Goal: Register for event/course

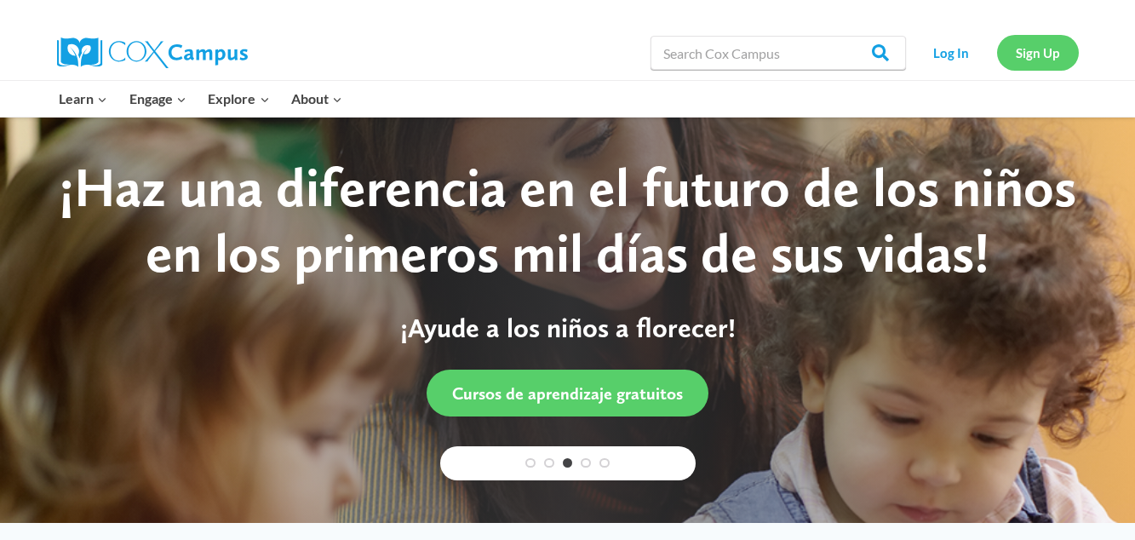
click at [1040, 54] on link "Sign Up" at bounding box center [1038, 52] width 82 height 35
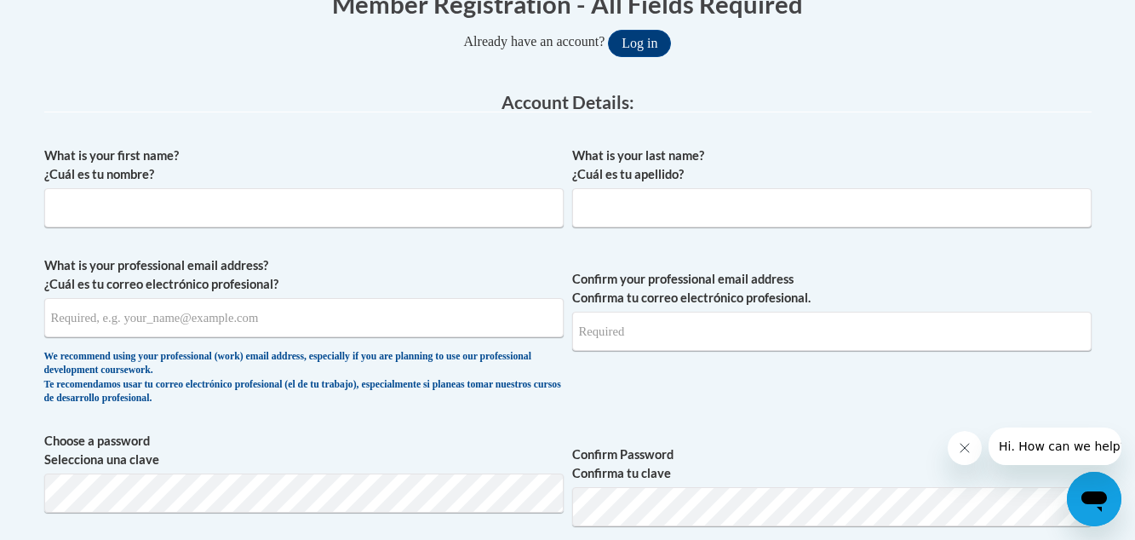
scroll to position [409, 0]
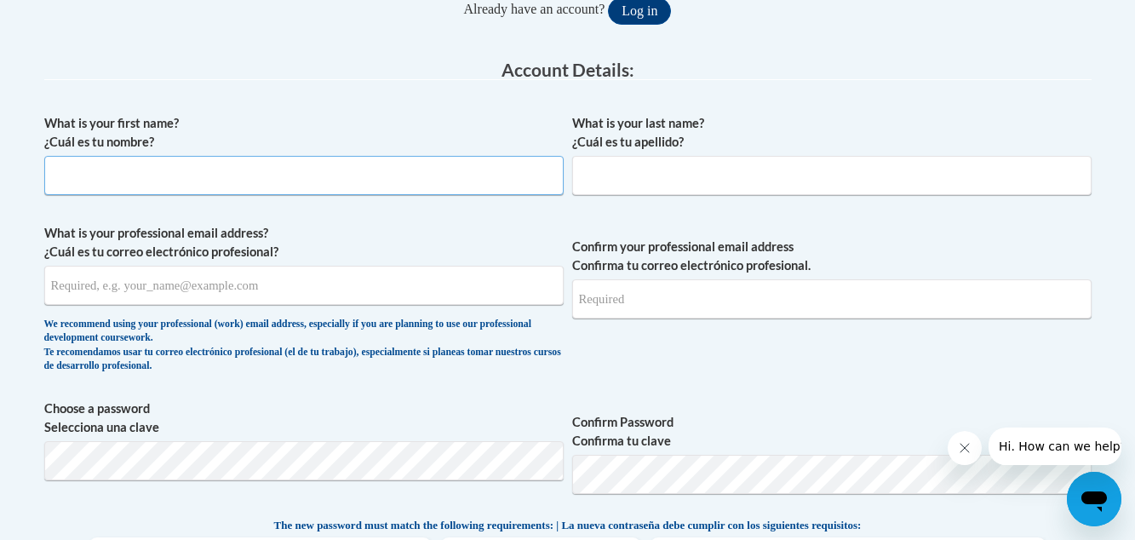
click at [290, 185] on input "What is your first name? ¿Cuál es tu nombre?" at bounding box center [303, 175] width 519 height 39
type input "Crystal"
click at [620, 186] on input "What is your last name? ¿Cuál es tu apellido?" at bounding box center [831, 175] width 519 height 39
type input "[GEOGRAPHIC_DATA]"
click at [303, 296] on input "What is your professional email address? ¿Cuál es tu correo electrónico profesi…" at bounding box center [303, 285] width 519 height 39
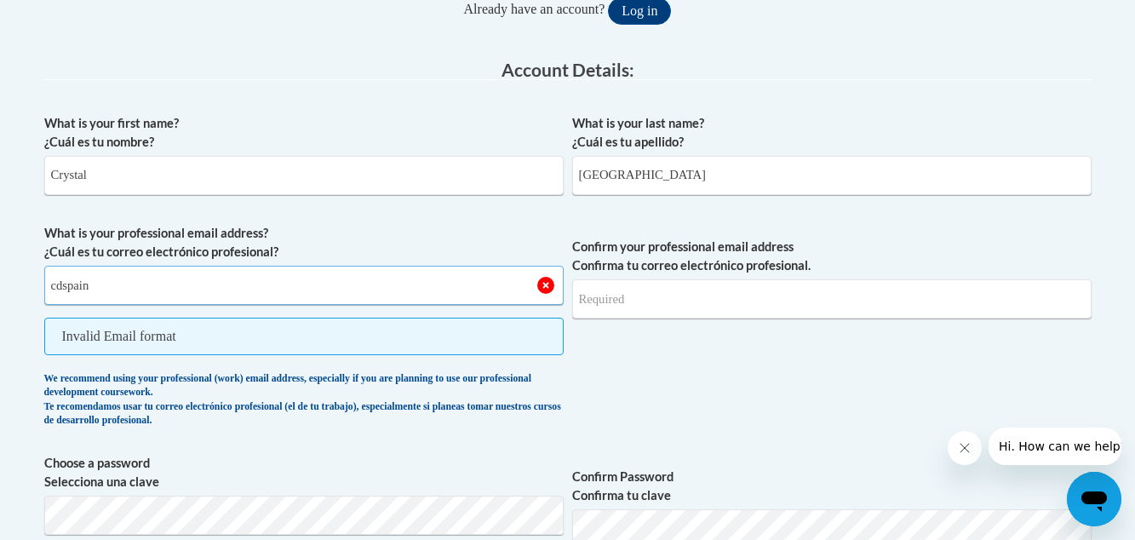
type input "[EMAIL_ADDRESS][DOMAIN_NAME]"
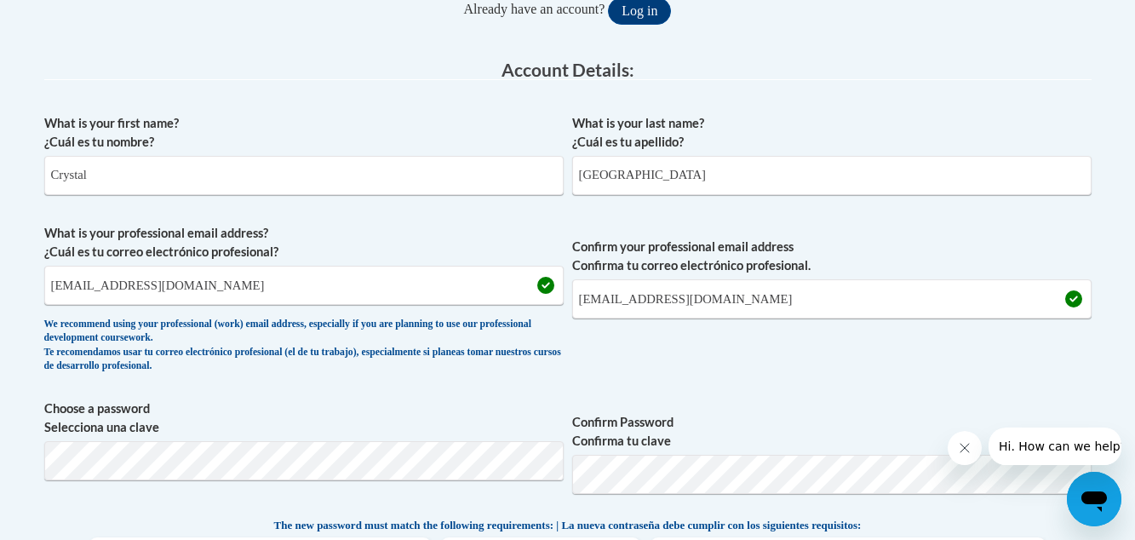
drag, startPoint x: 402, startPoint y: 439, endPoint x: 382, endPoint y: 99, distance: 341.1
click at [382, 99] on fieldset "Account Details: xcvbxvcb Biography New Photo (GIF / JPEG) What is your first n…" at bounding box center [567, 475] width 1047 height 830
click at [798, 374] on span "Confirm your professional email address Confirma tu correo electrónico profesio…" at bounding box center [831, 303] width 519 height 158
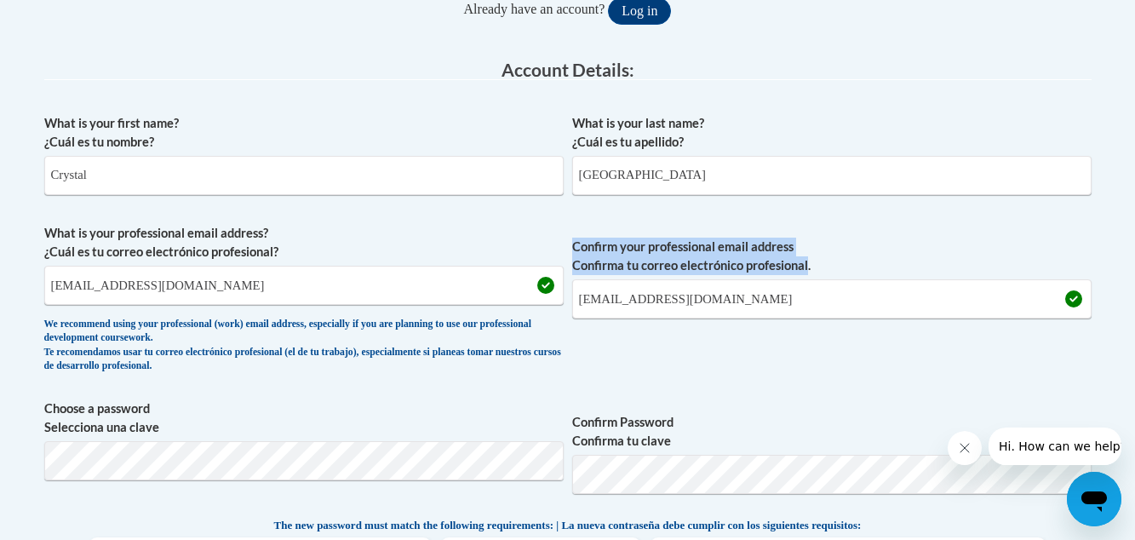
scroll to position [443, 0]
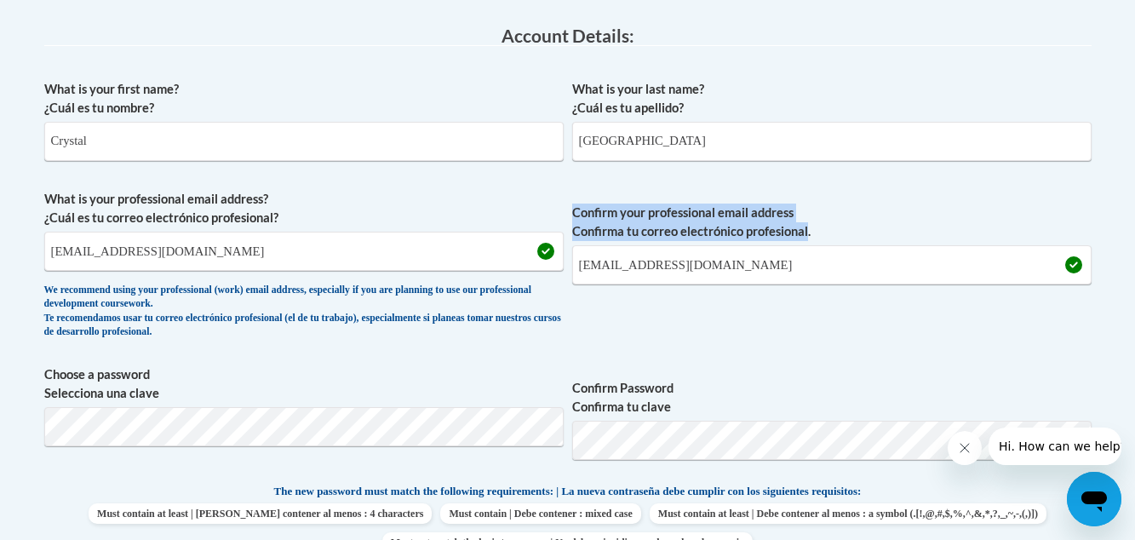
click at [798, 374] on div "What is your first name? ¿Cuál es tu nombre? Crystal What is your last name? ¿C…" at bounding box center [567, 460] width 1047 height 776
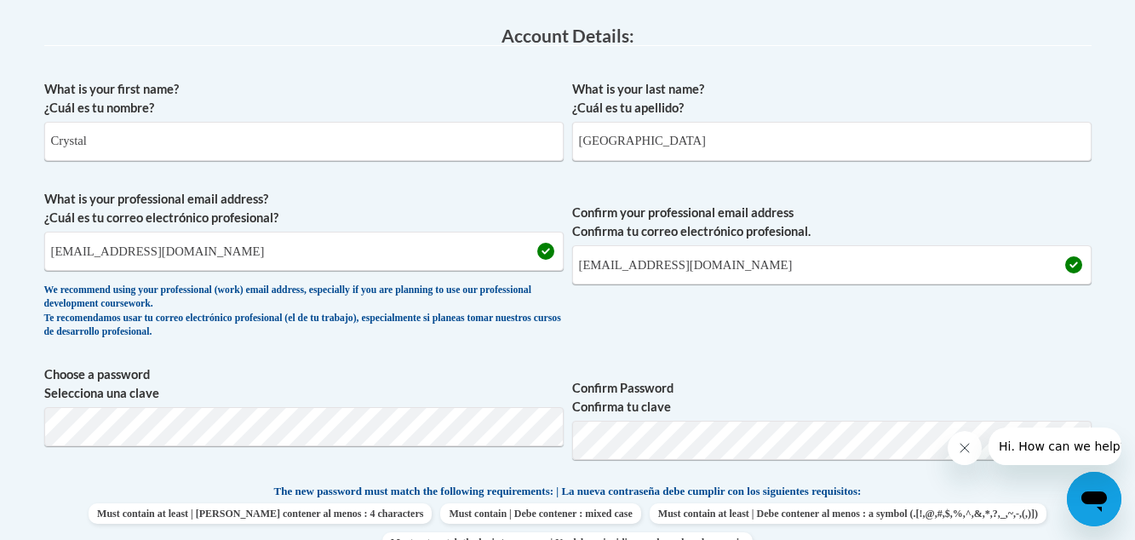
click at [798, 374] on span "Confirm Password Confirma tu clave" at bounding box center [831, 419] width 519 height 108
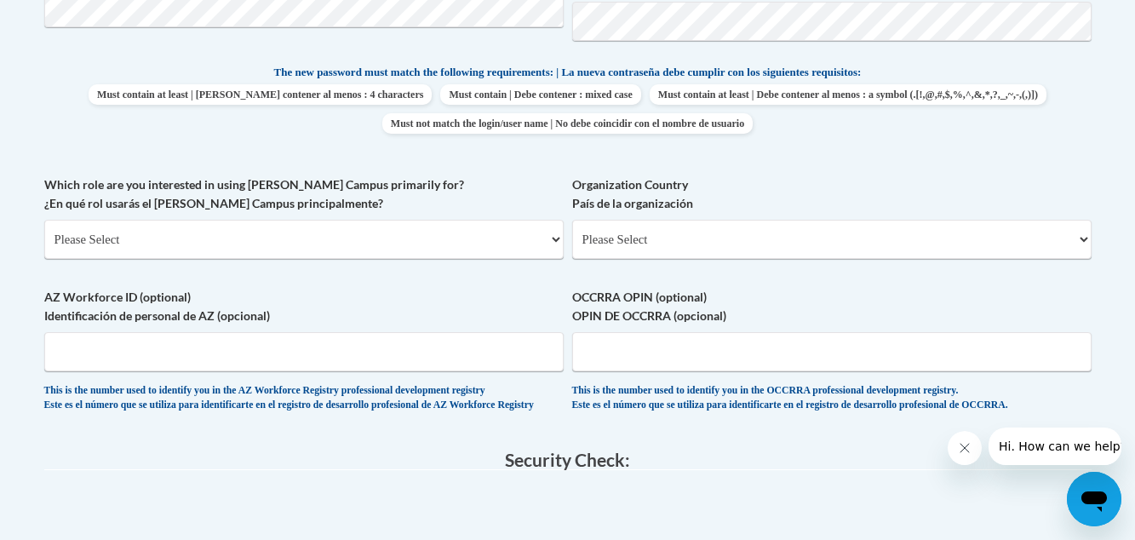
scroll to position [885, 0]
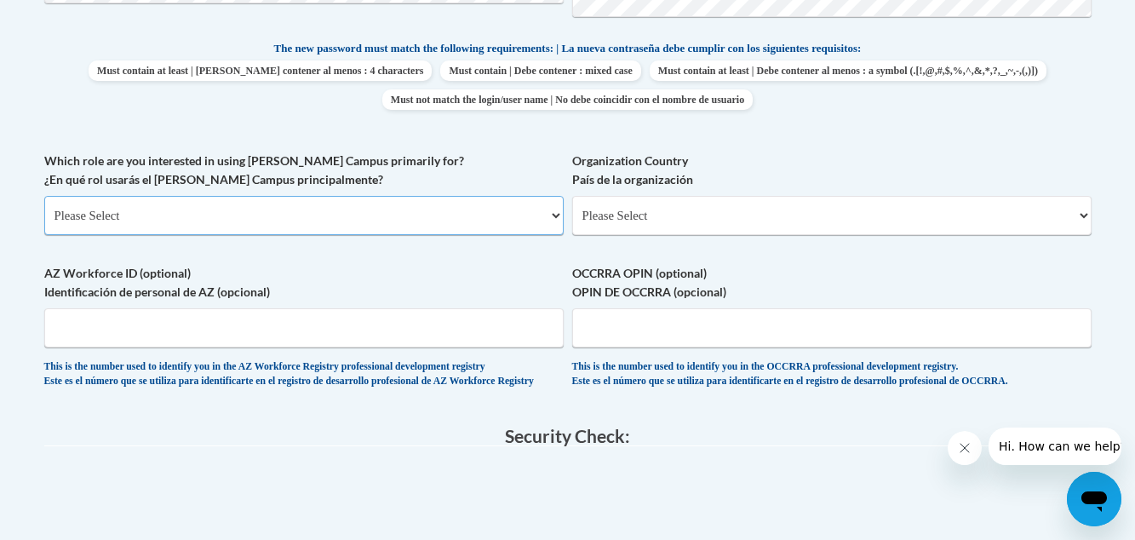
click at [558, 215] on select "Please Select College/University | Colegio/Universidad Community/Nonprofit Part…" at bounding box center [303, 215] width 519 height 39
select select "5a18ea06-2b54-4451-96f2-d152daf9eac5"
click at [44, 196] on select "Please Select College/University | Colegio/Universidad Community/Nonprofit Part…" at bounding box center [303, 215] width 519 height 39
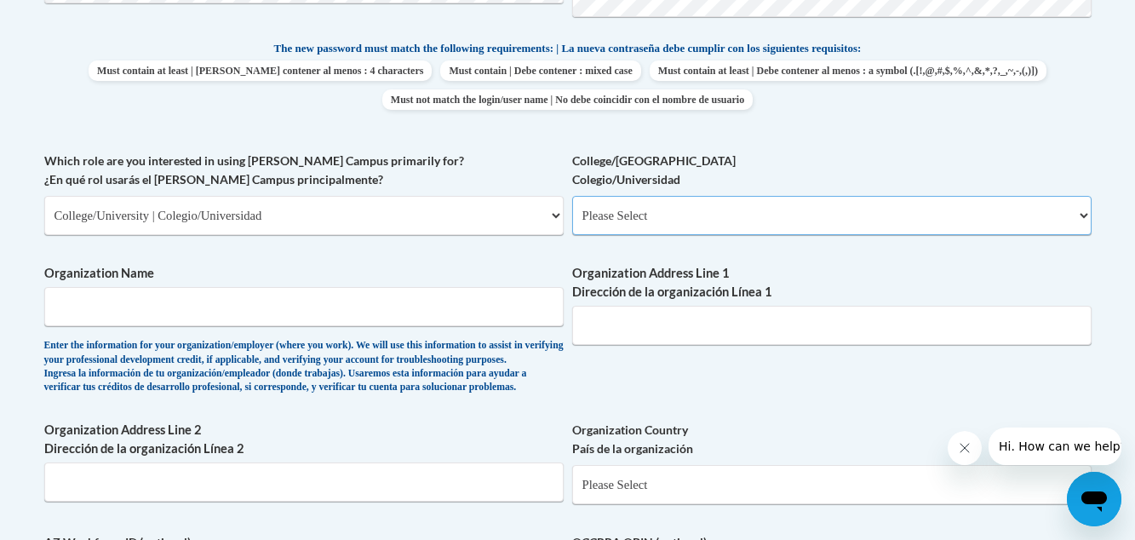
click at [1081, 216] on select "Please Select College/University Staff | Empleado universitario College/Univers…" at bounding box center [831, 215] width 519 height 39
click at [572, 196] on select "Please Select College/University Staff | Empleado universitario College/Univers…" at bounding box center [831, 215] width 519 height 39
click at [1080, 218] on select "Please Select College/University Staff | Empleado universitario College/Univers…" at bounding box center [831, 215] width 519 height 39
select select "99b32b07-cffc-426c-8bf6-0cd77760d84b"
click at [572, 196] on select "Please Select College/University Staff | Empleado universitario College/Univers…" at bounding box center [831, 215] width 519 height 39
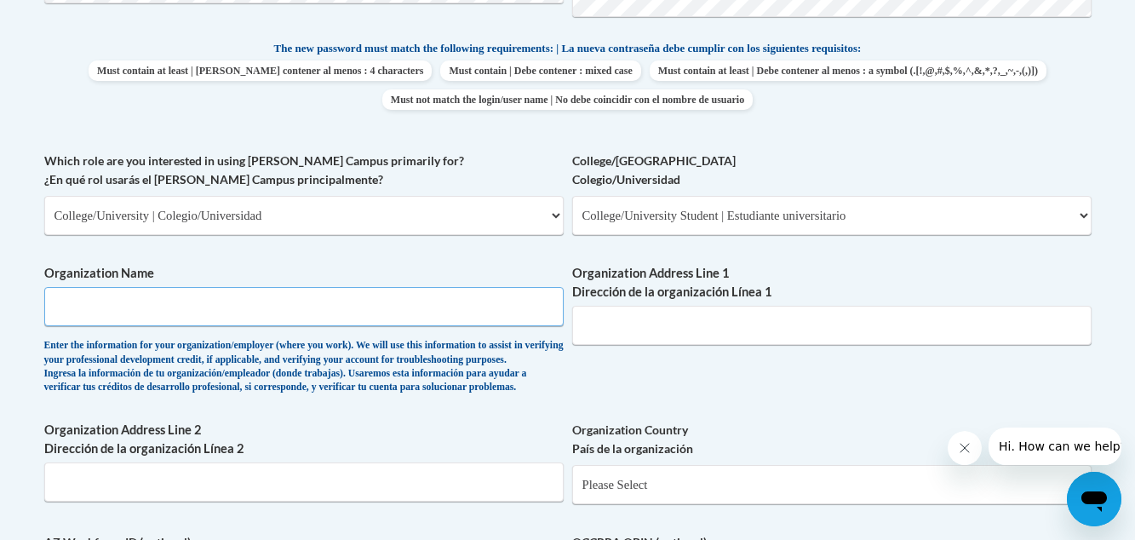
click at [373, 303] on input "Organization Name" at bounding box center [303, 306] width 519 height 39
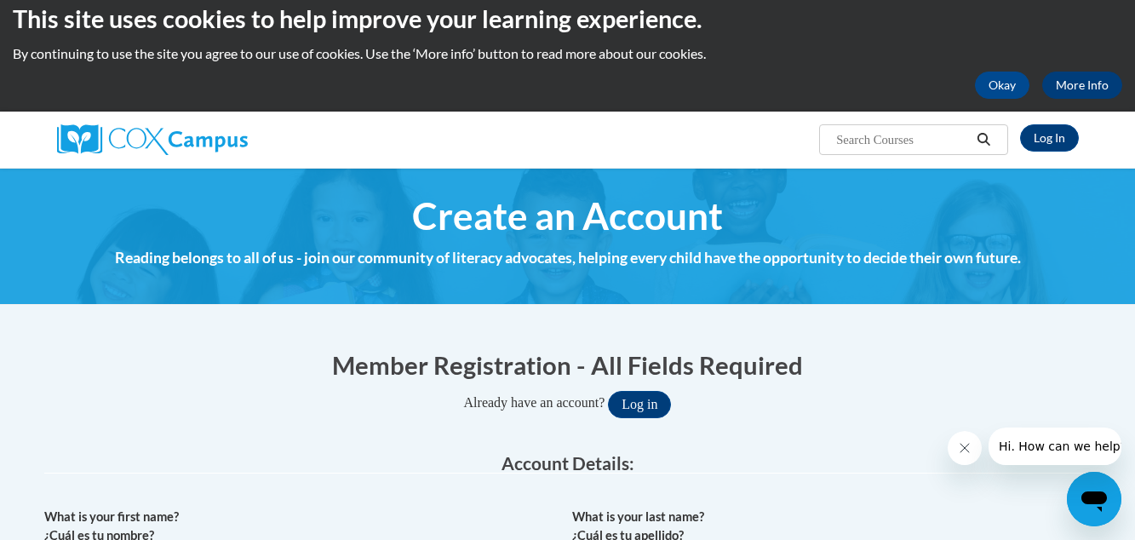
scroll to position [0, 0]
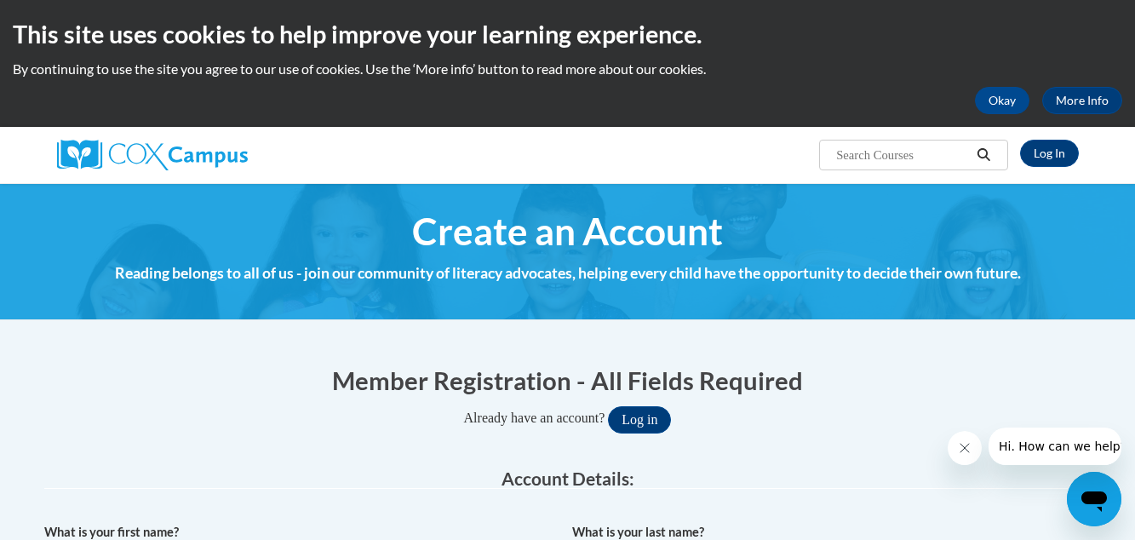
click at [868, 149] on input "Search..." at bounding box center [902, 155] width 136 height 20
type input "Early Literacy"
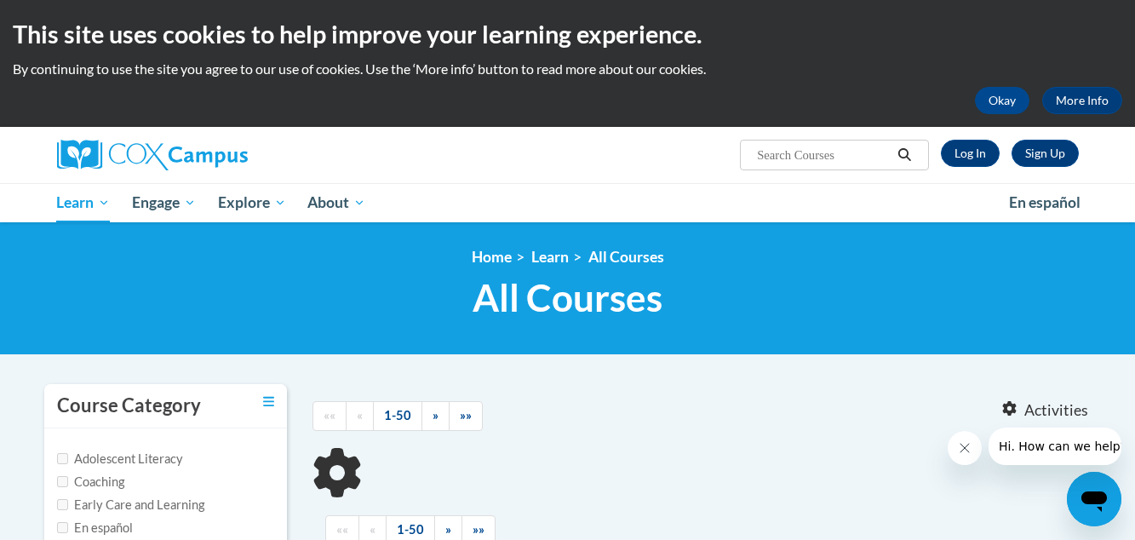
type input "Early Literacy"
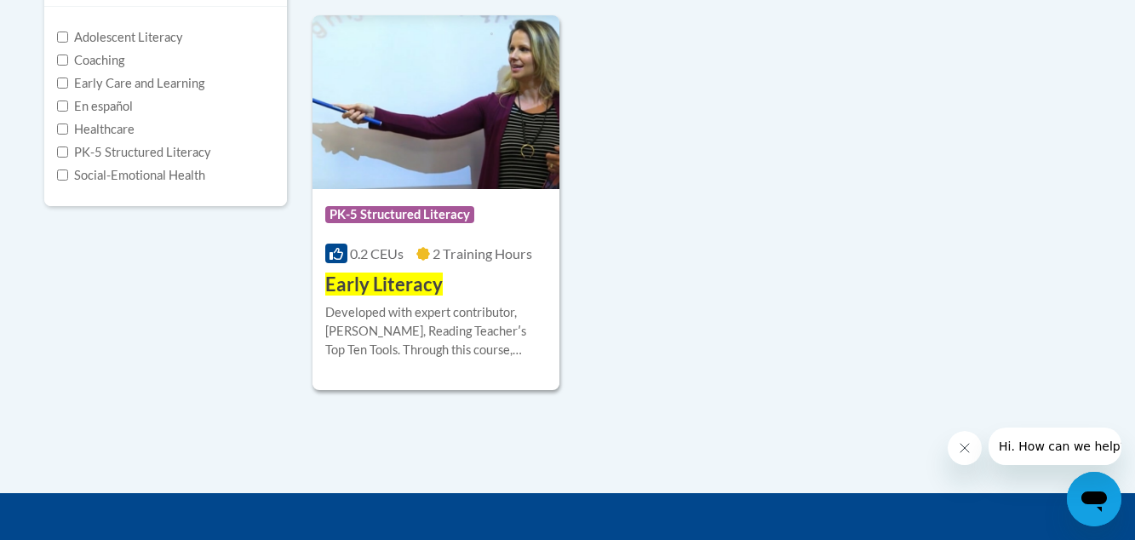
scroll to position [443, 0]
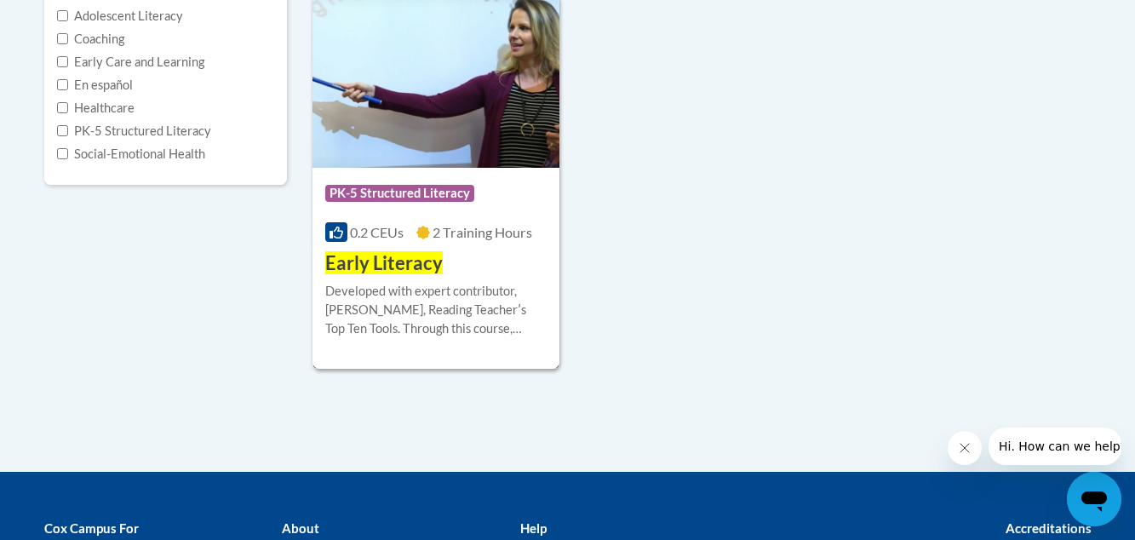
click at [394, 271] on span "Early Literacy" at bounding box center [383, 262] width 117 height 23
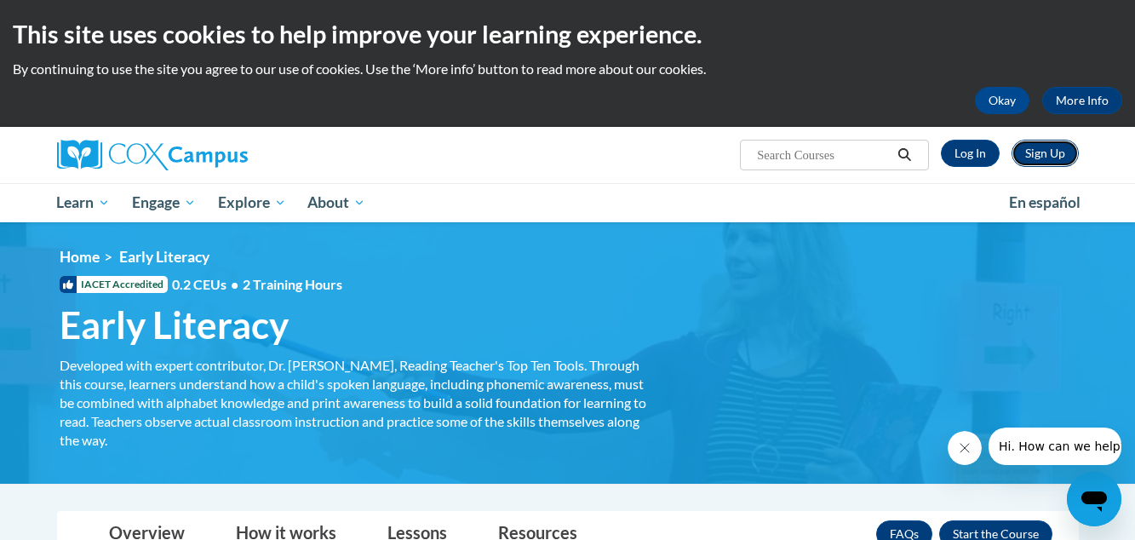
click at [1032, 152] on link "Sign Up" at bounding box center [1044, 153] width 67 height 27
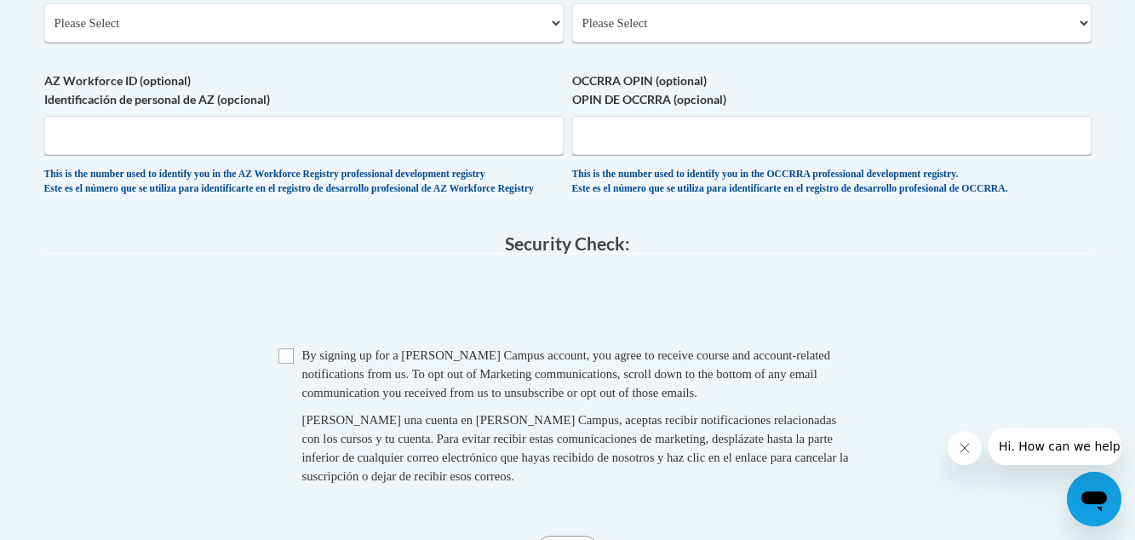
scroll to position [1055, 0]
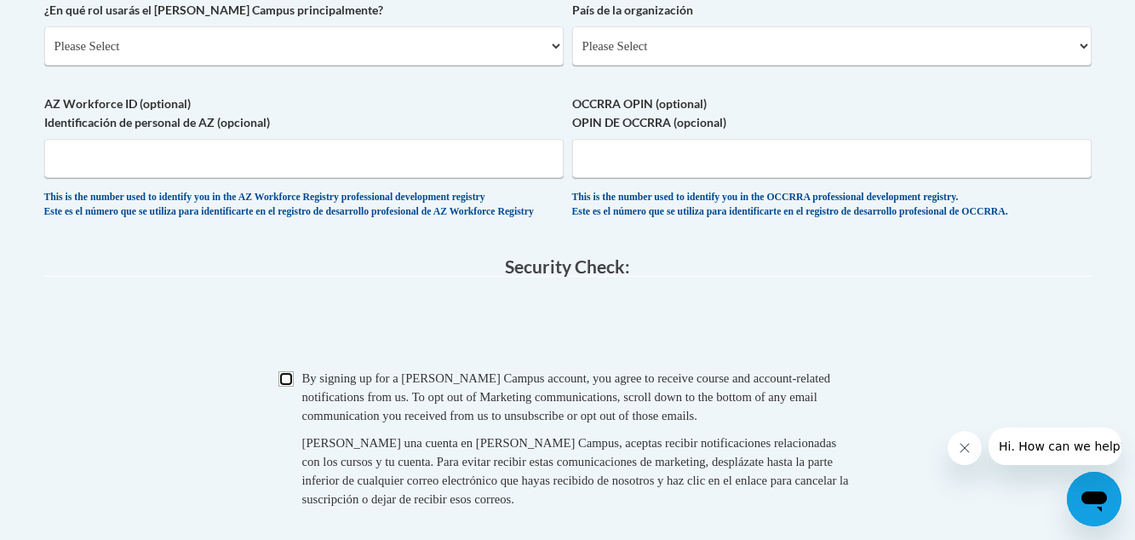
click at [287, 387] on input "Checkbox" at bounding box center [285, 378] width 15 height 15
checkbox input "true"
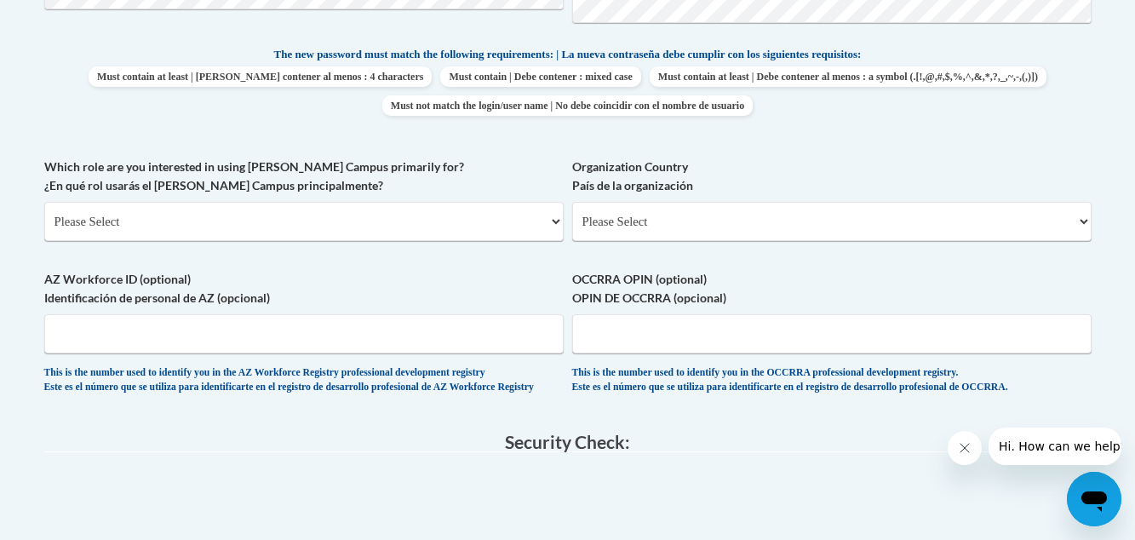
scroll to position [748, 0]
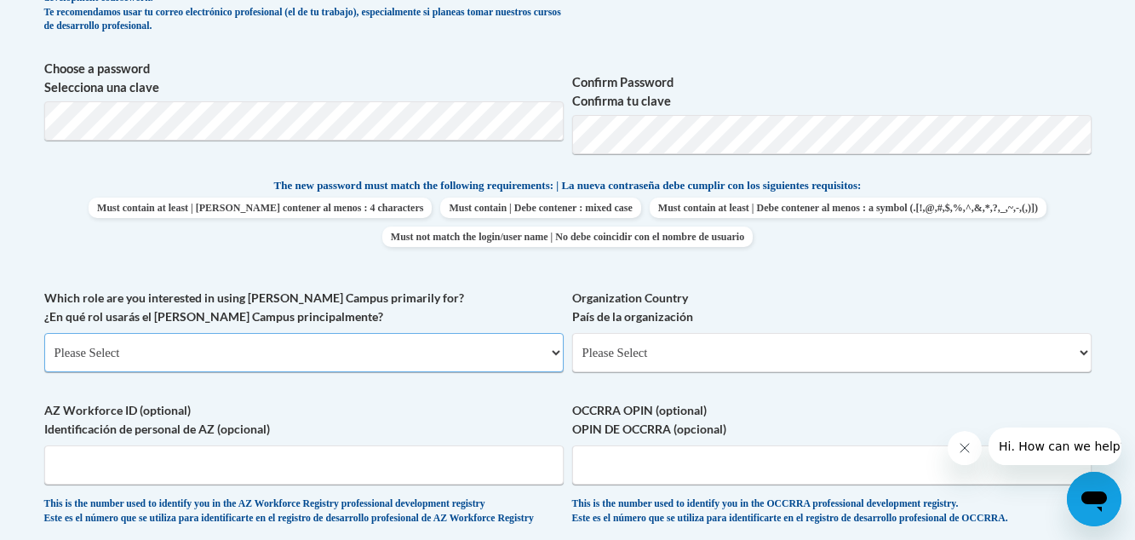
click at [278, 349] on select "Please Select College/University | Colegio/Universidad Community/Nonprofit Part…" at bounding box center [303, 352] width 519 height 39
select select "5a18ea06-2b54-4451-96f2-d152daf9eac5"
click at [44, 333] on select "Please Select College/University | Colegio/Universidad Community/Nonprofit Part…" at bounding box center [303, 352] width 519 height 39
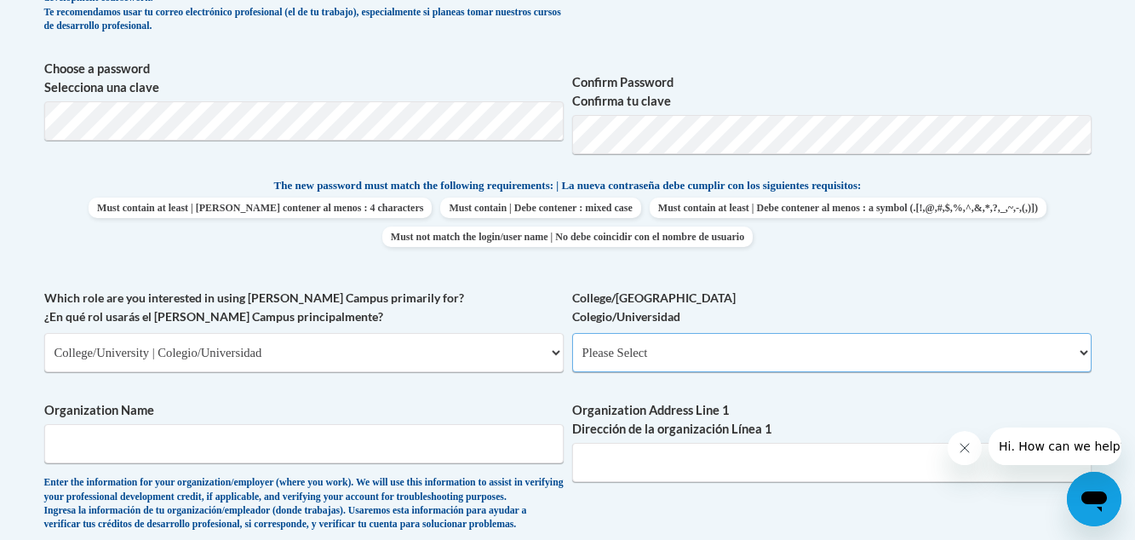
click at [1077, 355] on select "Please Select College/University Staff | Empleado universitario College/Univers…" at bounding box center [831, 352] width 519 height 39
click at [1084, 352] on select "Please Select College/University Staff | Empleado universitario College/Univers…" at bounding box center [831, 352] width 519 height 39
select select "99b32b07-cffc-426c-8bf6-0cd77760d84b"
click at [572, 333] on select "Please Select College/University Staff | Empleado universitario College/Univers…" at bounding box center [831, 352] width 519 height 39
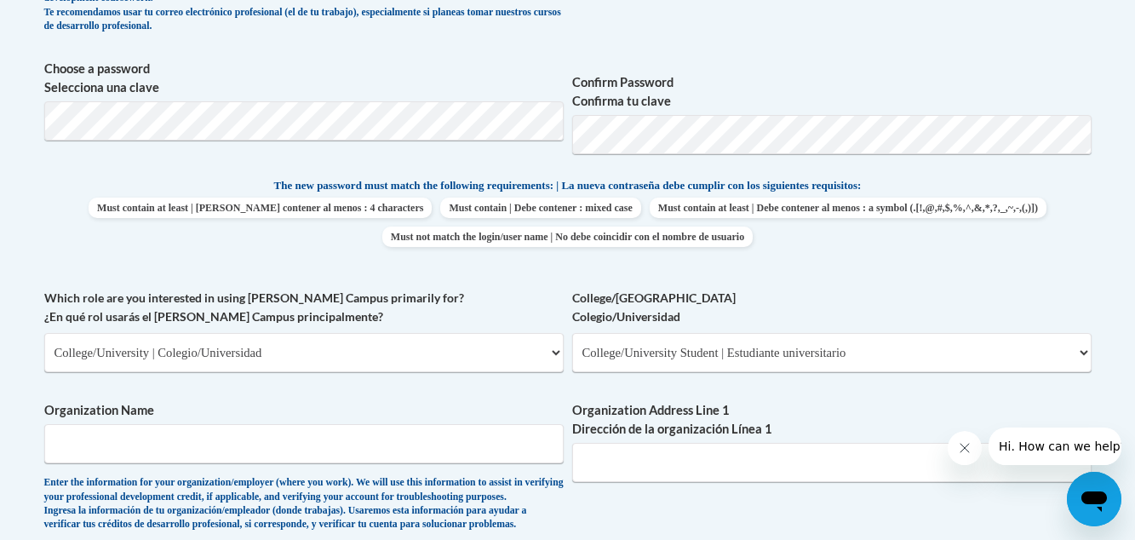
type input "[EMAIL_ADDRESS][DOMAIN_NAME]"
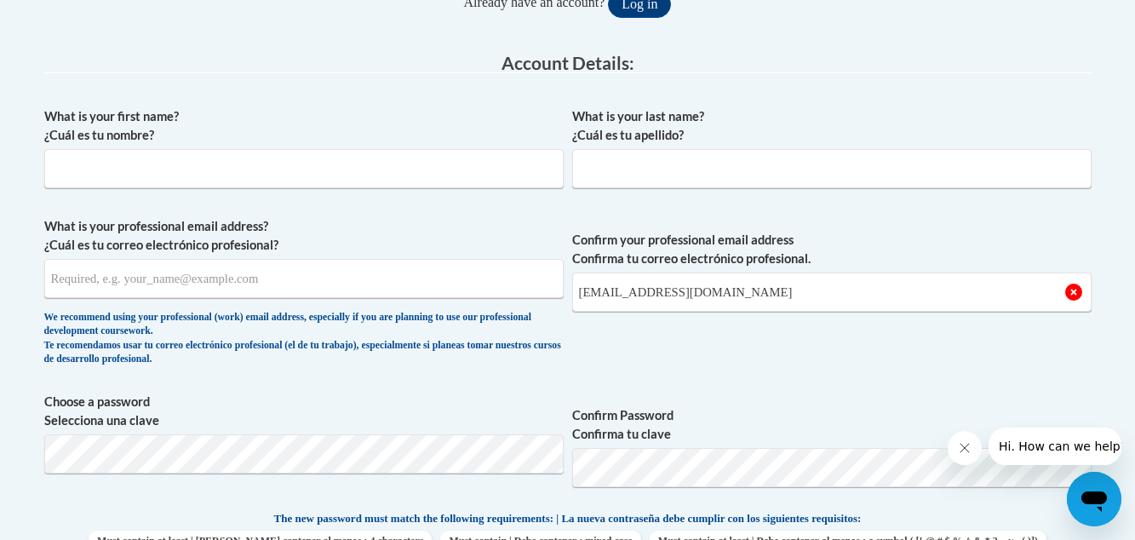
scroll to position [408, 0]
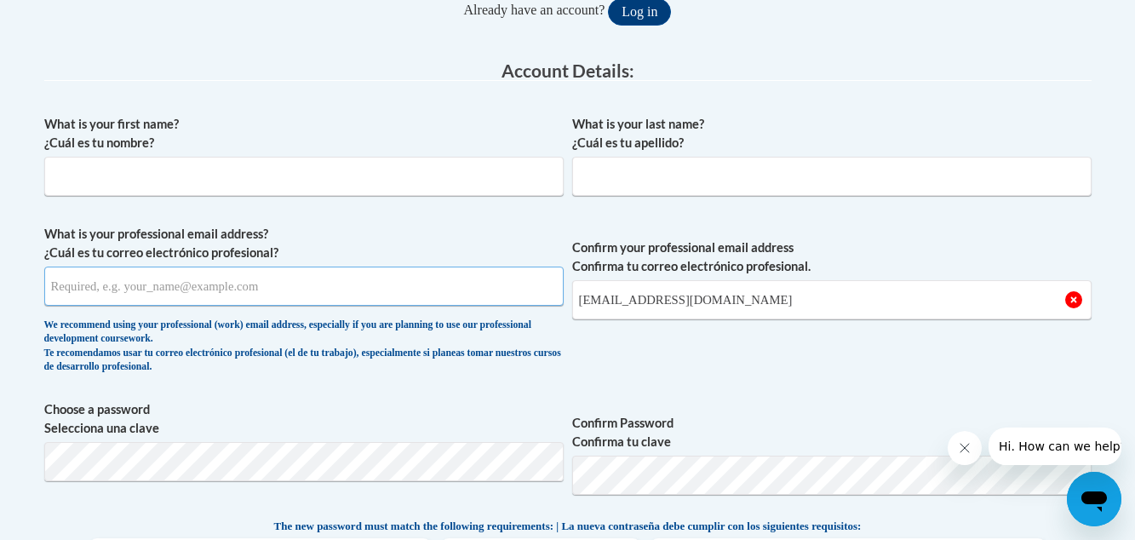
click at [367, 298] on input "What is your professional email address? ¿Cuál es tu correo electrónico profesi…" at bounding box center [303, 285] width 519 height 39
type input "[EMAIL_ADDRESS][DOMAIN_NAME]"
type input "Crystal"
type input "[GEOGRAPHIC_DATA]"
click at [892, 119] on label "What is your last name? ¿Cuál es tu apellido?" at bounding box center [831, 133] width 519 height 37
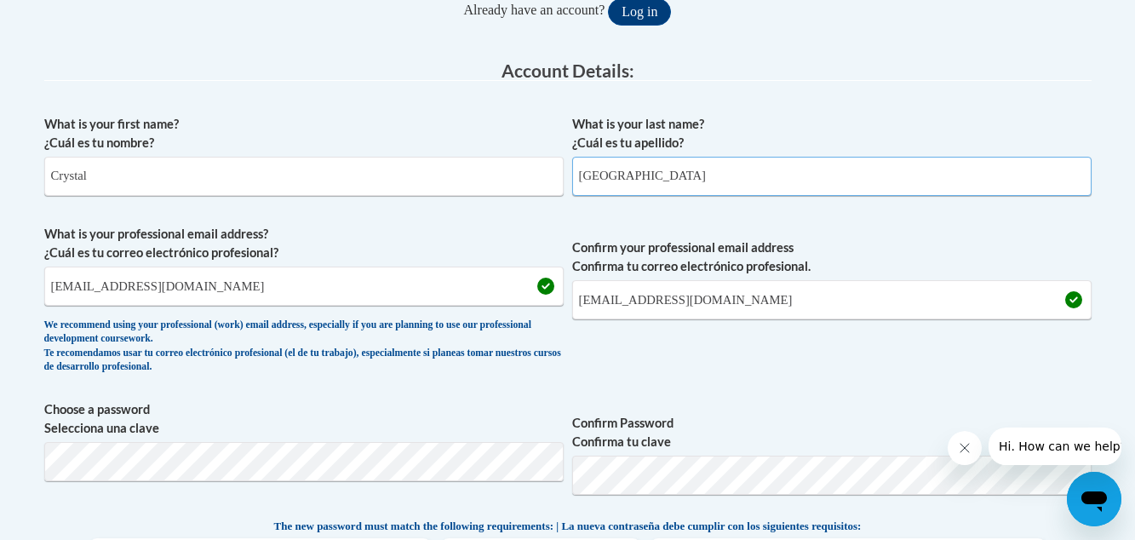
click at [892, 157] on input "Spain" at bounding box center [831, 176] width 519 height 39
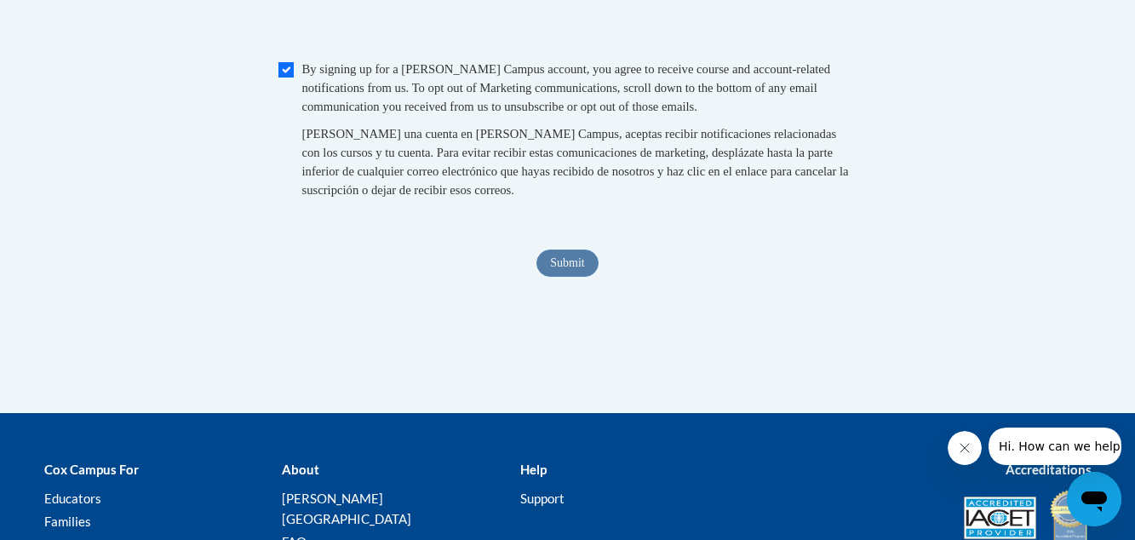
scroll to position [1634, 0]
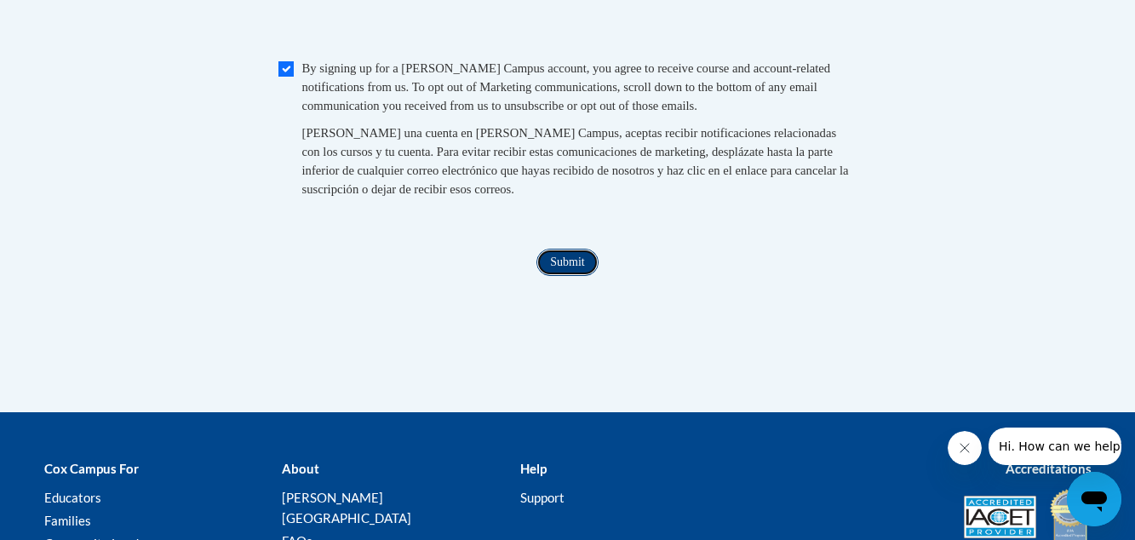
click at [556, 276] on input "Submit" at bounding box center [566, 262] width 61 height 27
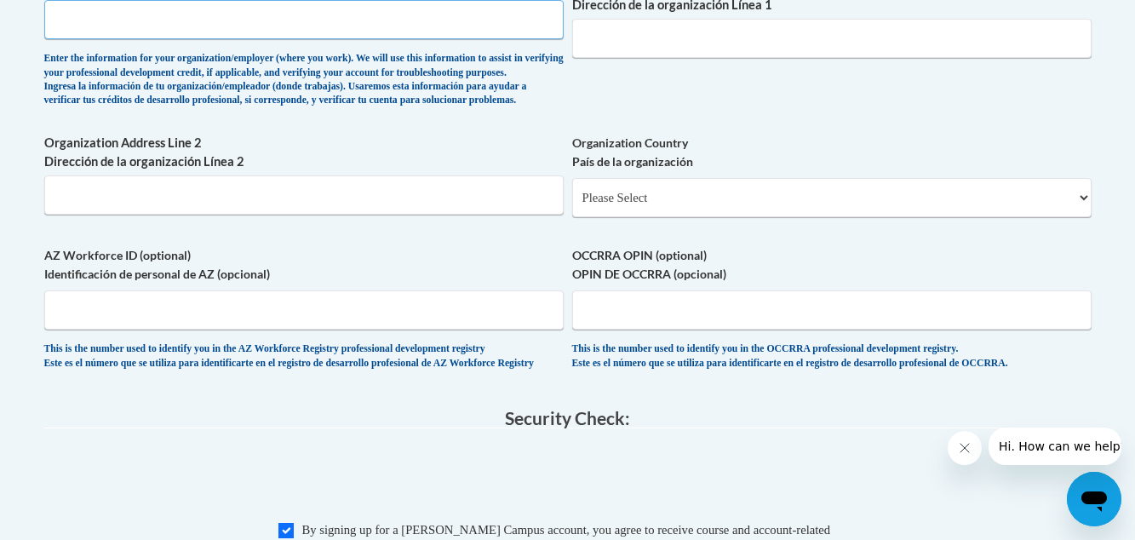
click at [500, 14] on input "Organization Name" at bounding box center [303, 19] width 519 height 39
click at [15, 79] on body "This site uses cookies to help improve your learning experience. By continuing …" at bounding box center [567, 1] width 1135 height 2347
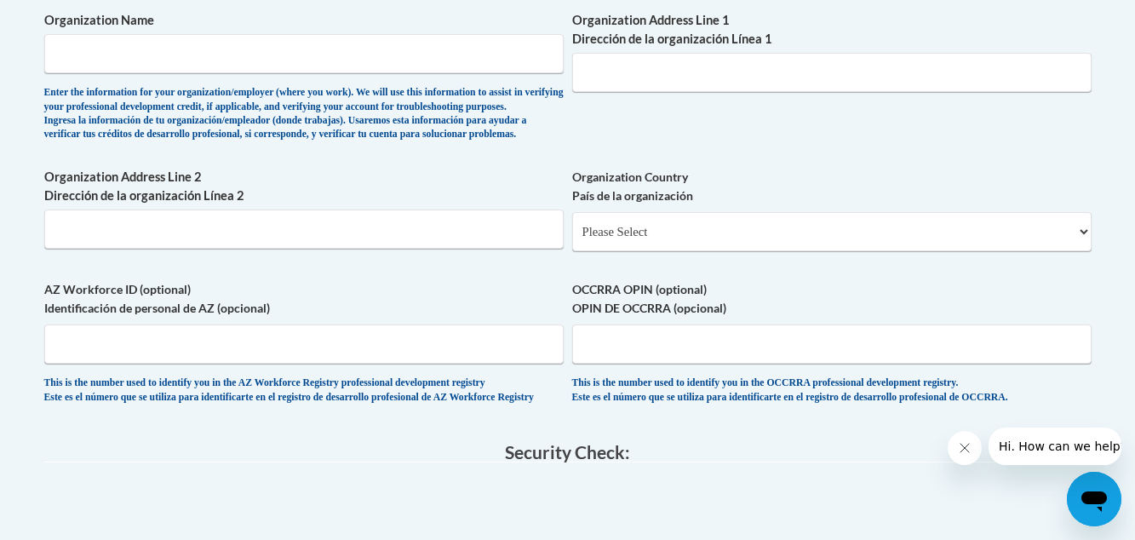
scroll to position [1036, 0]
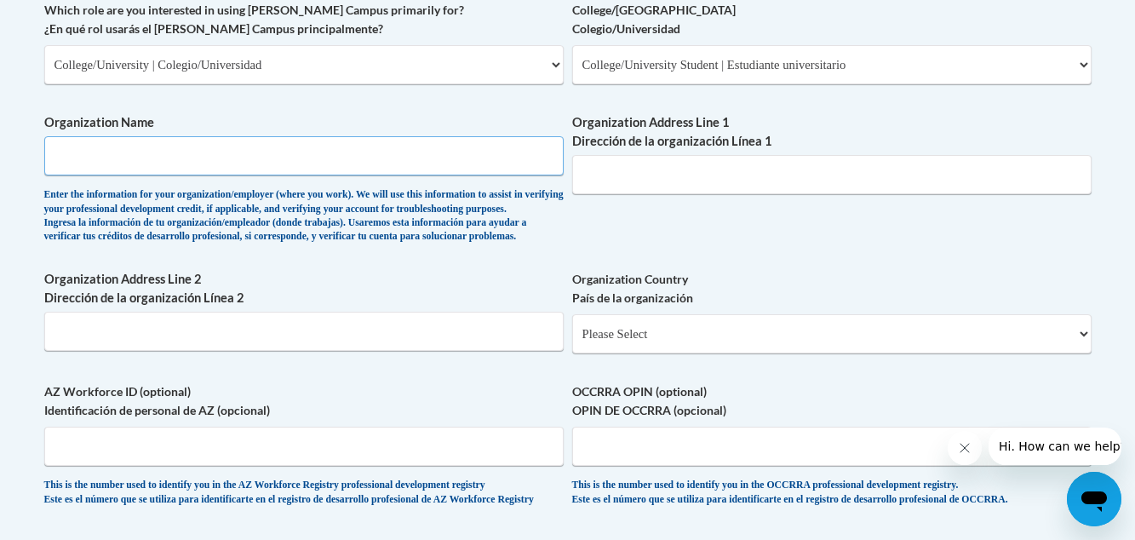
click at [131, 146] on input "Organization Name" at bounding box center [303, 155] width 519 height 39
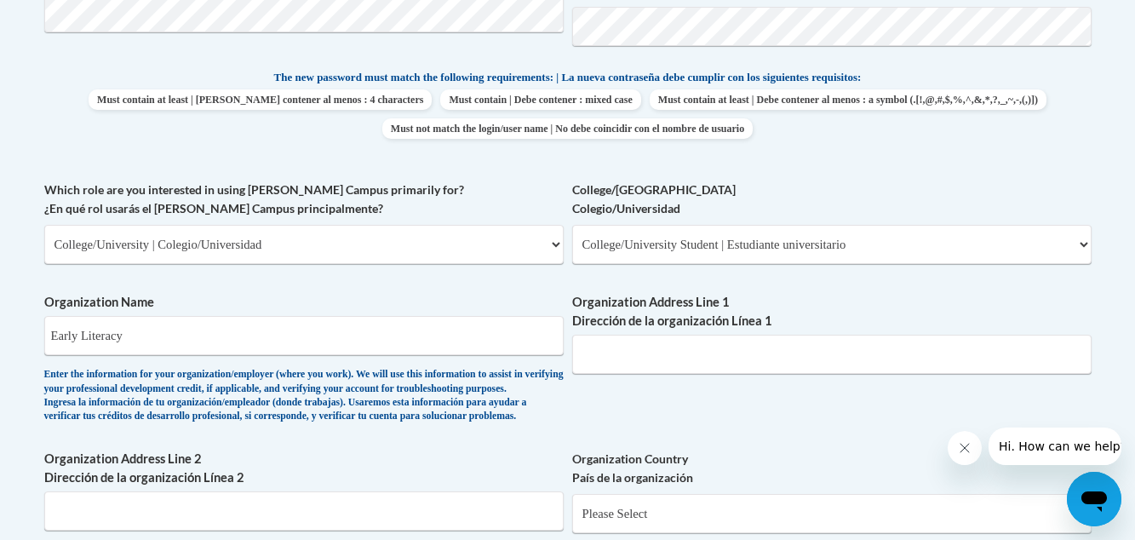
scroll to position [848, 0]
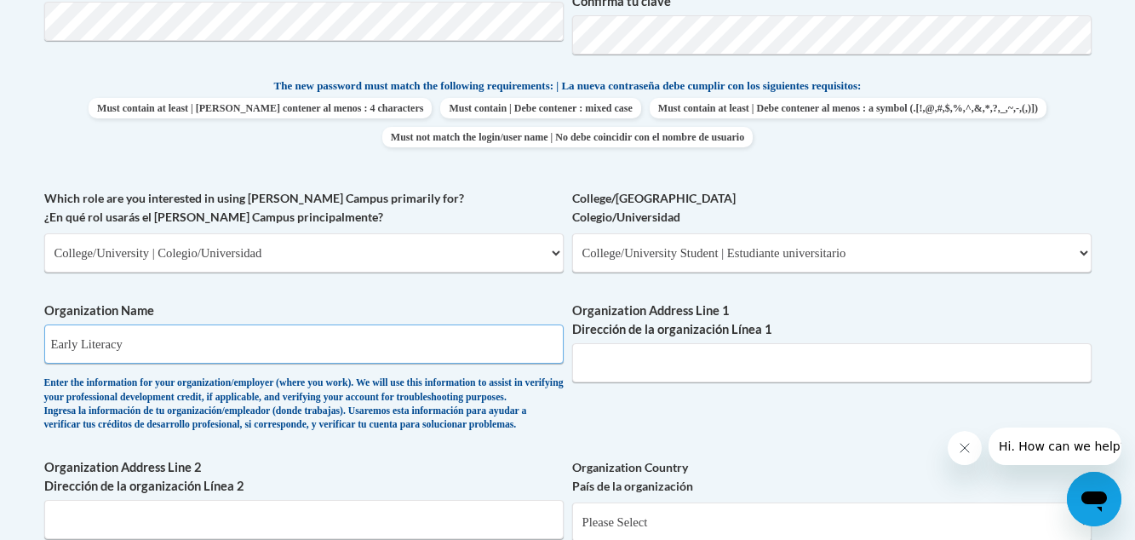
click at [375, 346] on input "Early Literacy" at bounding box center [303, 343] width 519 height 39
type input "E"
type input "p"
type input "Pitt Community College"
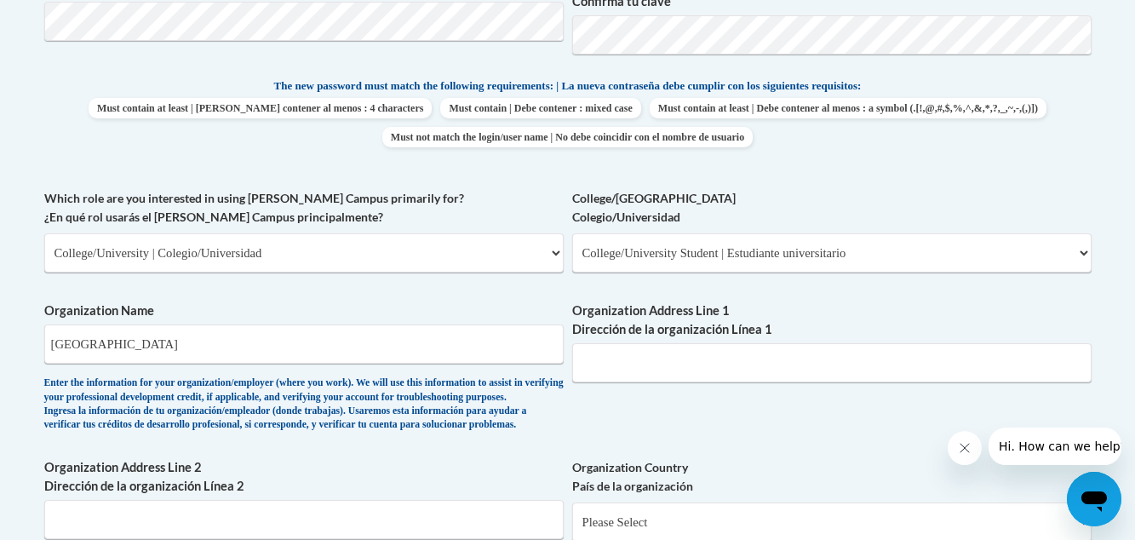
click at [617, 383] on div "Organization Address Line 1 Dirección de la organización Línea 1" at bounding box center [831, 348] width 519 height 94
click at [623, 375] on input "Organization Address Line 1 Dirección de la organización Línea 1" at bounding box center [831, 362] width 519 height 39
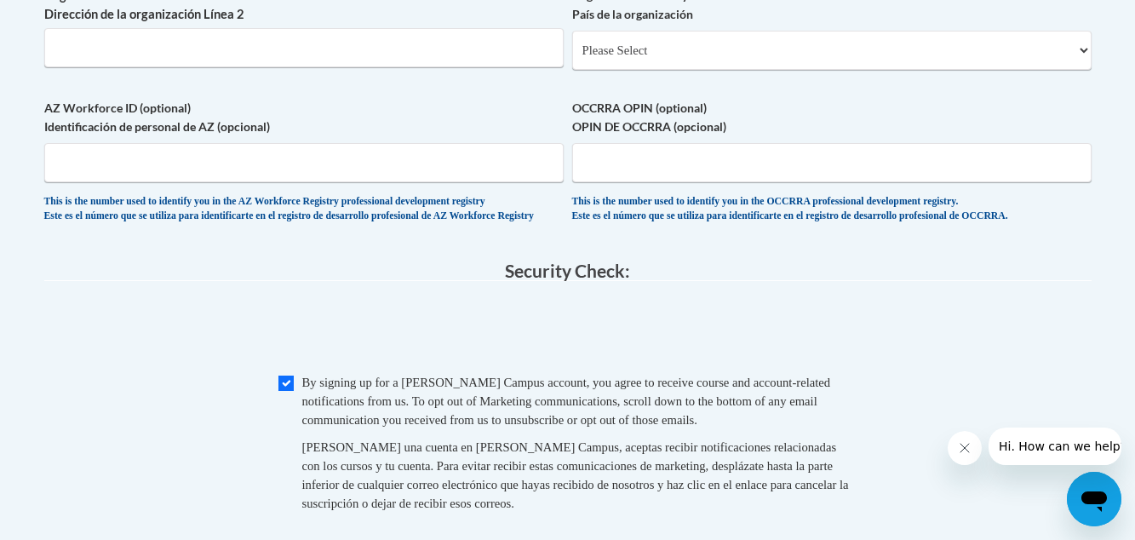
scroll to position [1477, 0]
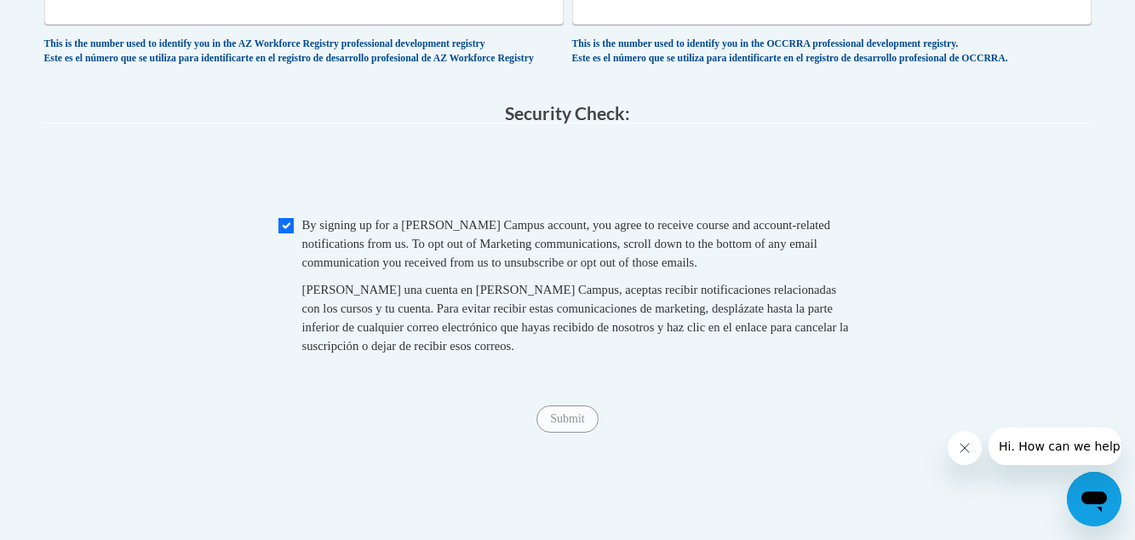
type input "1986 Pitt Tech Rd."
click at [557, 432] on input "Submit" at bounding box center [566, 418] width 61 height 27
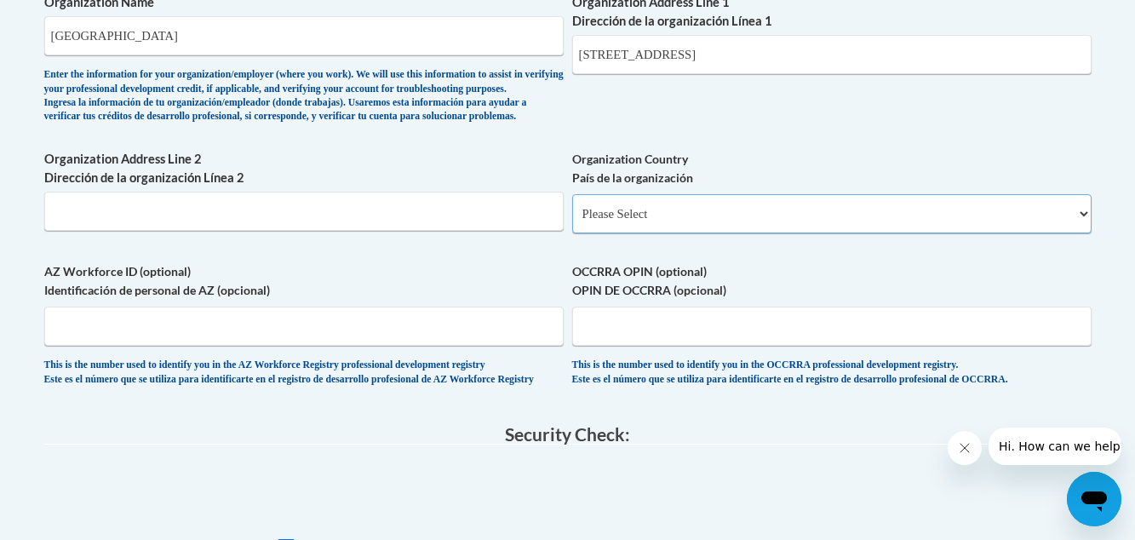
scroll to position [1153, 0]
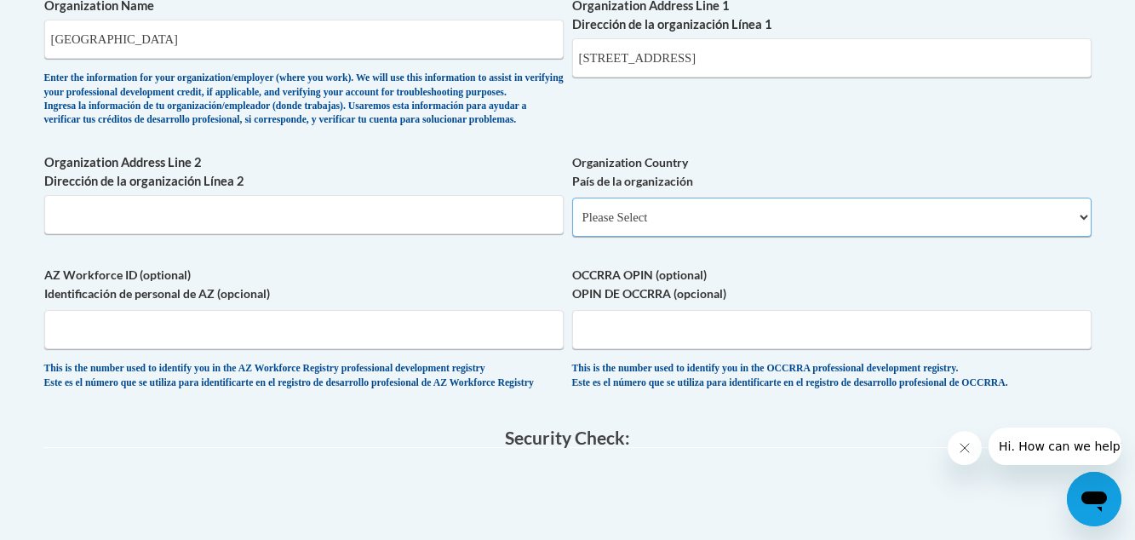
click at [1087, 237] on select "Please Select United States | Estados Unidos Outside of the United States | Fue…" at bounding box center [831, 217] width 519 height 39
select select "ad49bcad-a171-4b2e-b99c-48b446064914"
click at [572, 225] on select "Please Select United States | Estados Unidos Outside of the United States | Fue…" at bounding box center [831, 217] width 519 height 39
select select
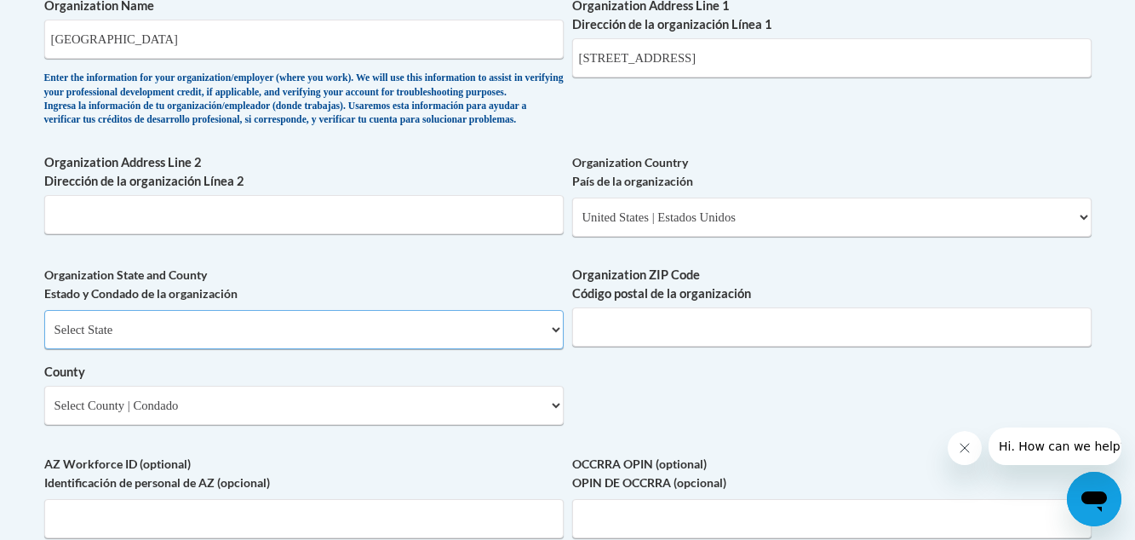
click at [194, 349] on select "Select State Alabama Alaska Arizona Arkansas California Colorado Connecticut De…" at bounding box center [303, 329] width 519 height 39
select select "North Carolina"
click at [44, 338] on select "Select State Alabama Alaska Arizona Arkansas California Colorado Connecticut De…" at bounding box center [303, 329] width 519 height 39
click at [553, 425] on select "Select County Alamance Alexander Alleghany Anson Ashe Avery Beaufort Bertie Bla…" at bounding box center [303, 405] width 519 height 39
select select "Pitt"
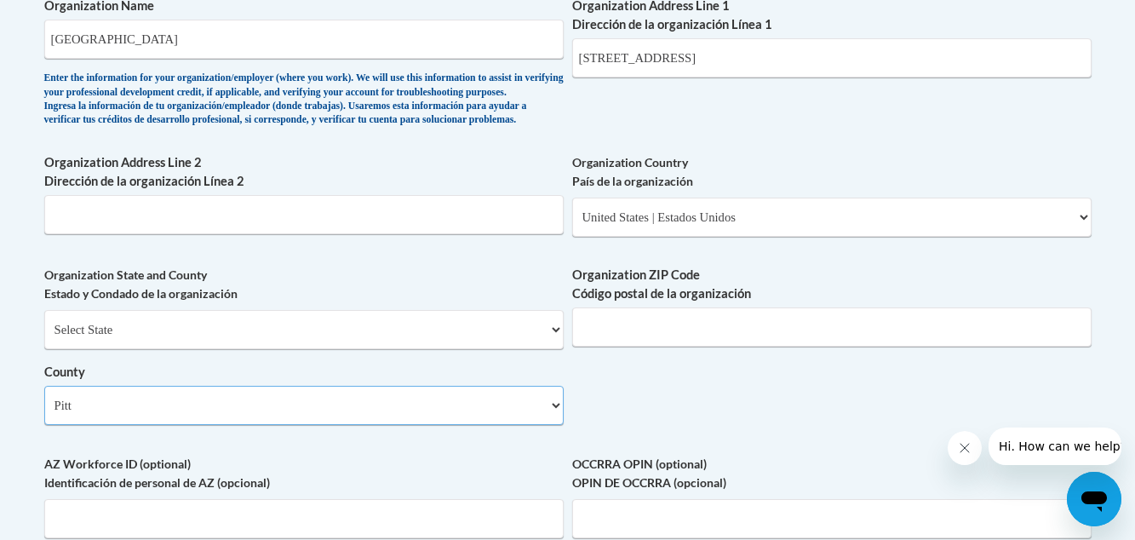
click at [44, 414] on select "Select County Alamance Alexander Alleghany Anson Ashe Avery Beaufort Bertie Bla…" at bounding box center [303, 405] width 519 height 39
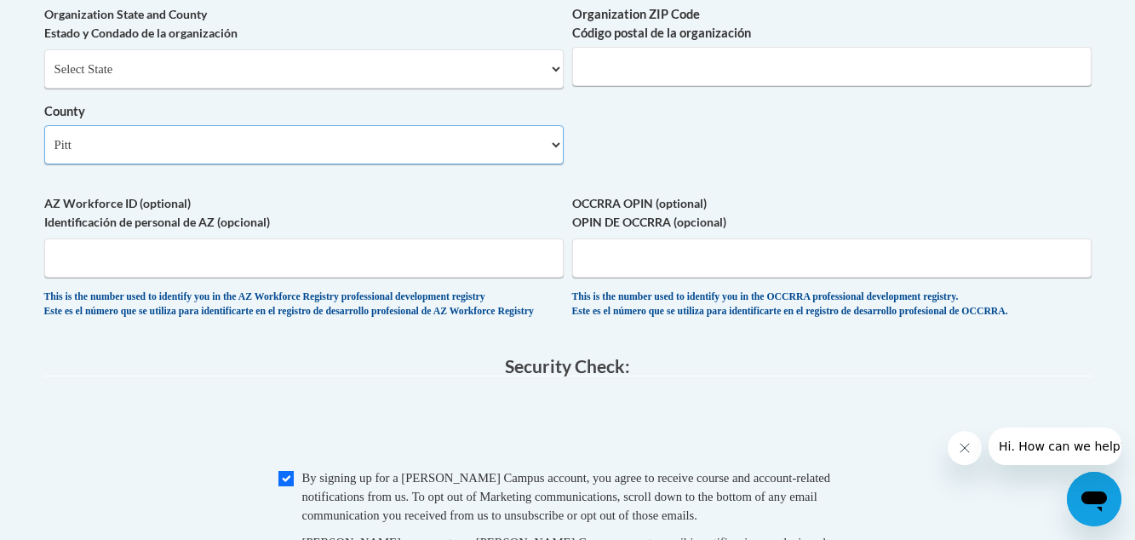
scroll to position [1400, 0]
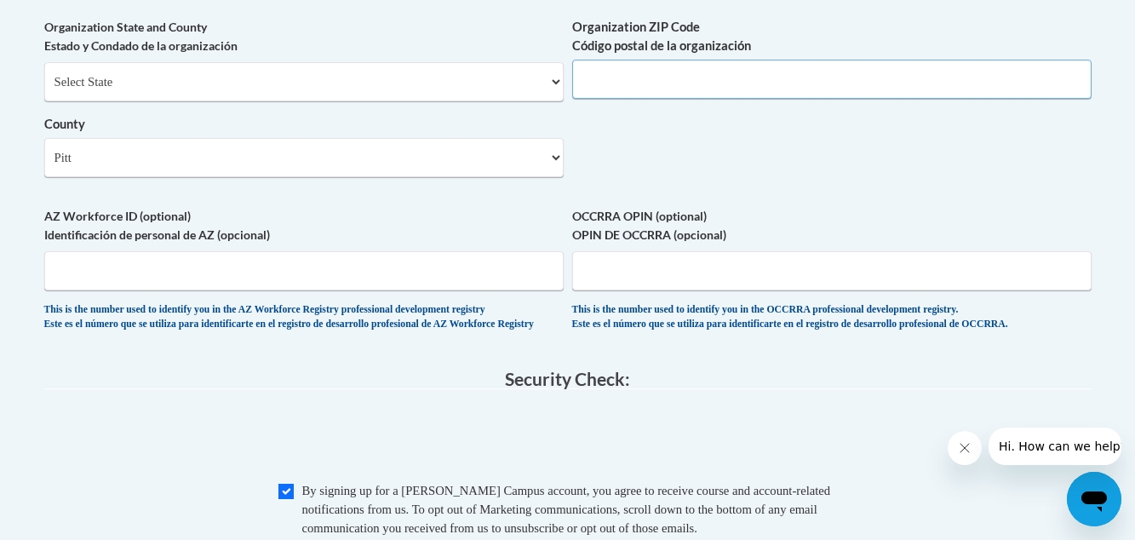
click at [828, 99] on input "Organization ZIP Code Código postal de la organización" at bounding box center [831, 79] width 519 height 39
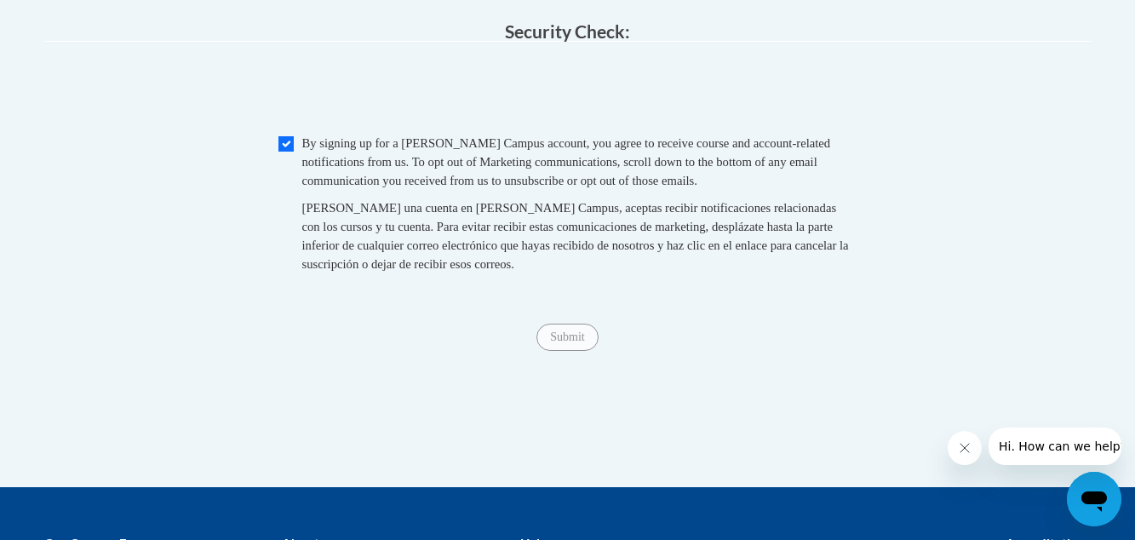
scroll to position [1844, 0]
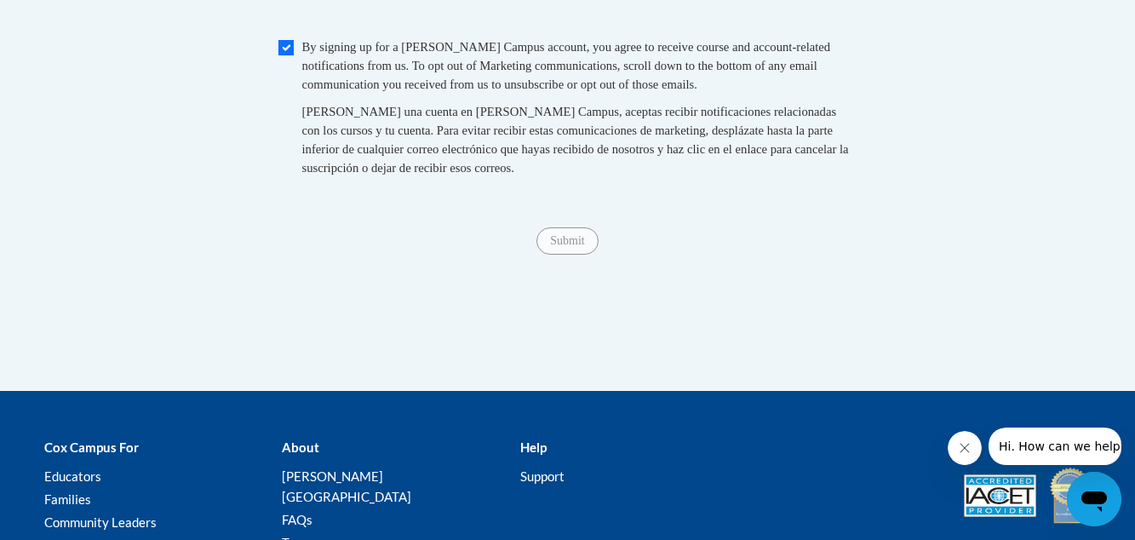
type input "28590"
click at [561, 255] on input "Submit" at bounding box center [566, 240] width 61 height 27
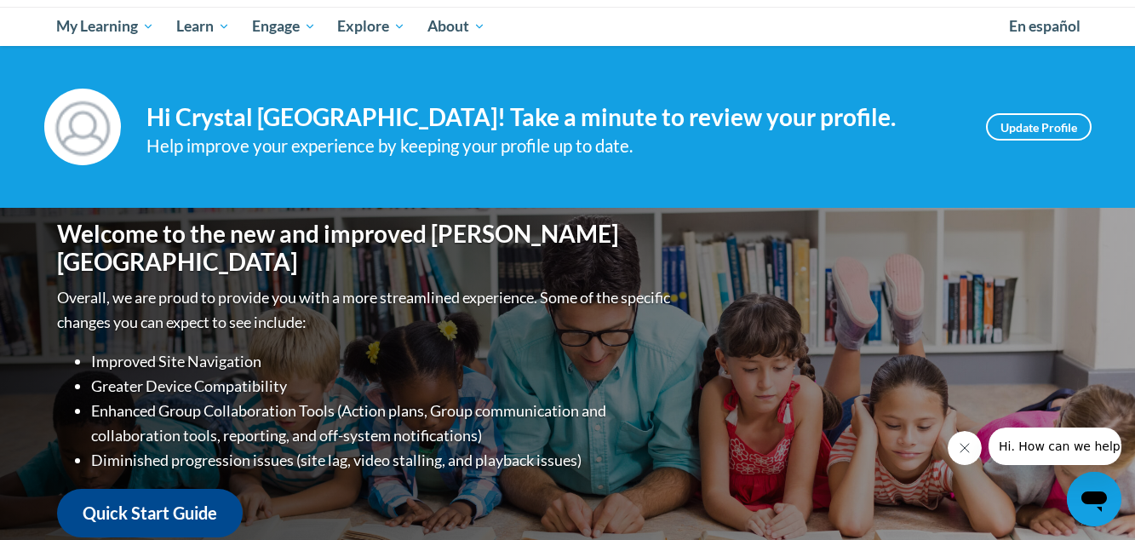
scroll to position [192, 0]
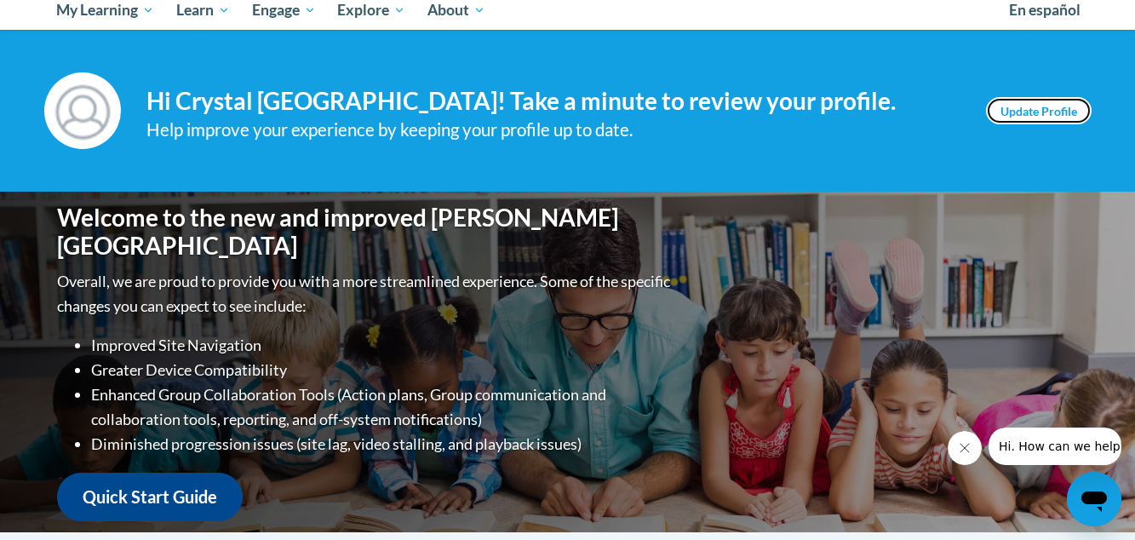
click at [1013, 112] on link "Update Profile" at bounding box center [1039, 110] width 106 height 27
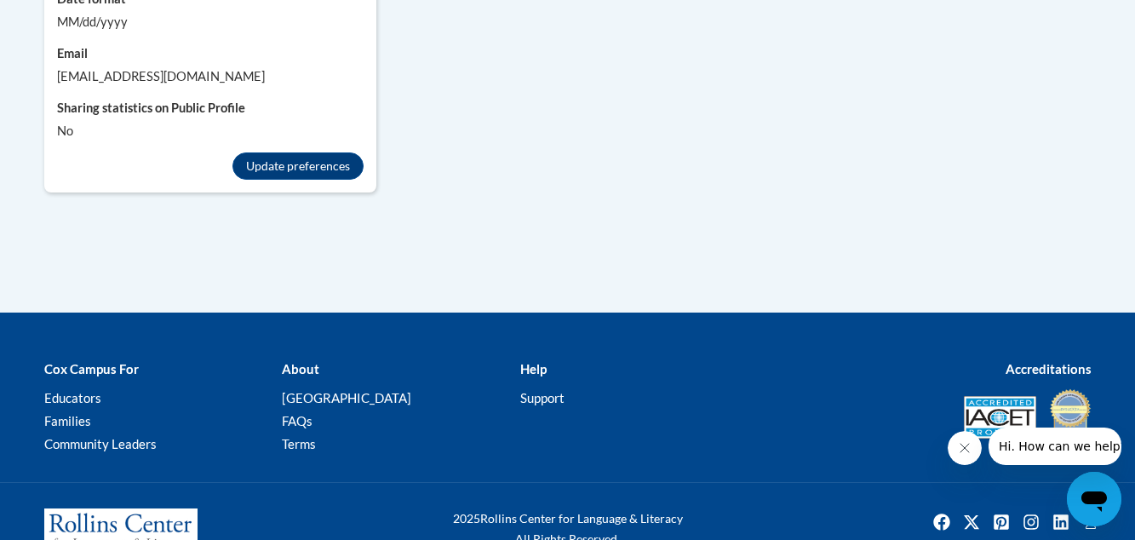
scroll to position [1771, 0]
